Goal: Find specific page/section: Find specific page/section

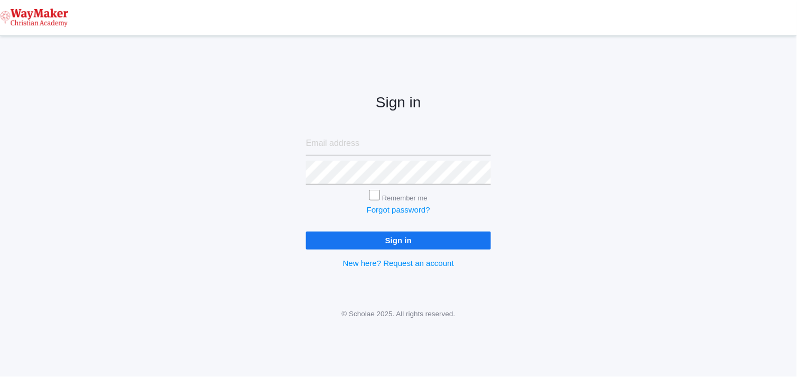
type input "[EMAIL_ADDRESS][DOMAIN_NAME]"
click at [375, 239] on input "Sign in" at bounding box center [398, 240] width 185 height 17
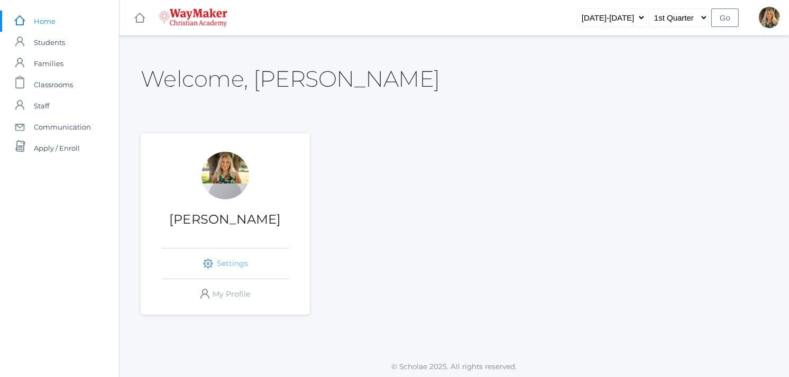
click at [227, 261] on link "icons/ui/navigation/settings Created with Sketch. Settings" at bounding box center [225, 263] width 127 height 30
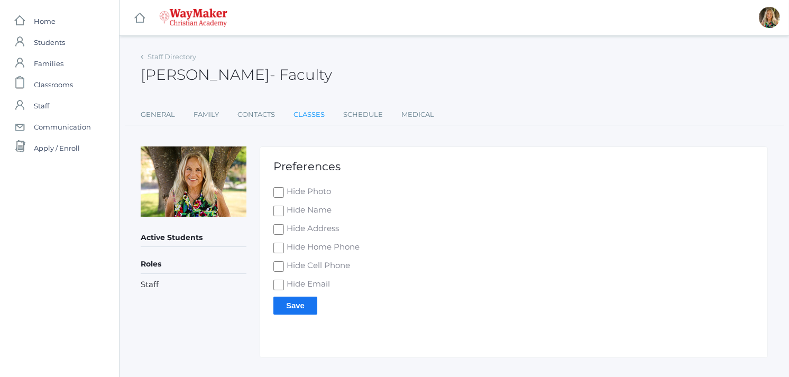
click at [294, 112] on link "Classes" at bounding box center [308, 114] width 31 height 21
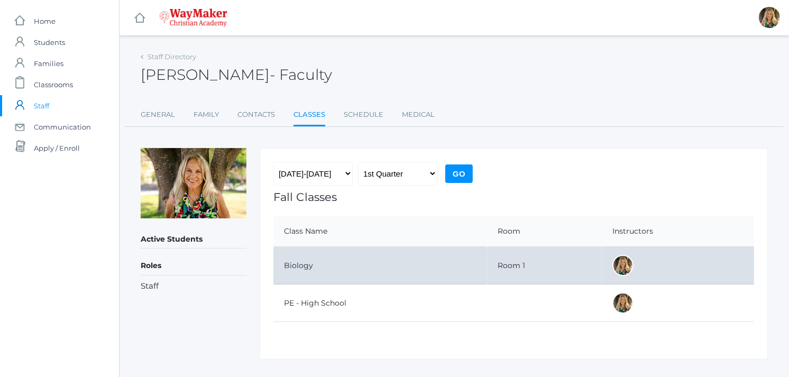
click at [309, 263] on td "Biology" at bounding box center [380, 266] width 214 height 38
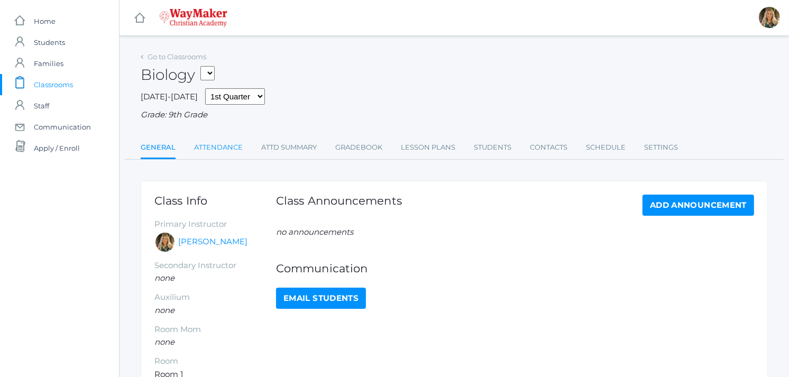
click at [213, 145] on link "Attendance" at bounding box center [218, 147] width 49 height 21
